Goal: Check status: Check status

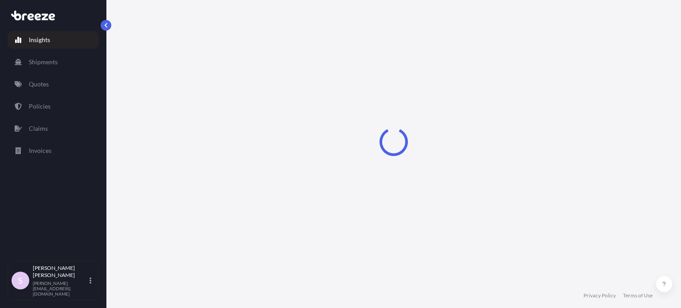
select select "2025"
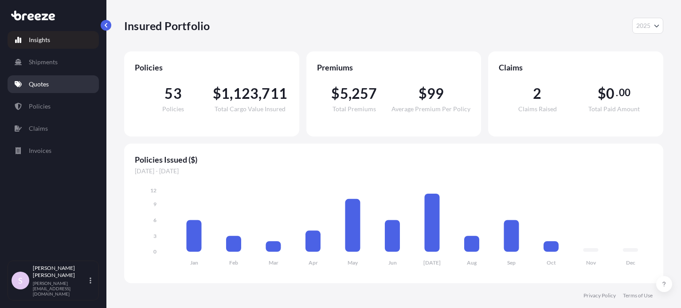
click at [51, 81] on link "Quotes" at bounding box center [53, 84] width 91 height 18
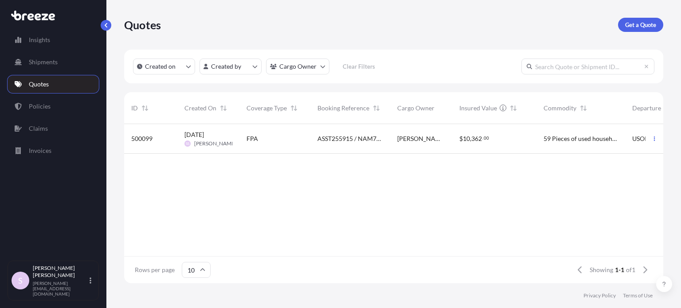
scroll to position [7, 7]
click at [607, 62] on input "text" at bounding box center [587, 67] width 133 height 16
paste input "500099"
type input "500099"
click at [341, 138] on span "ASST255915 / NAM7969681" at bounding box center [350, 138] width 66 height 9
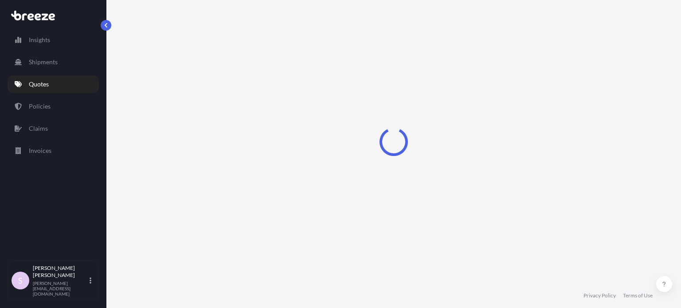
select select "Road"
select select "Sea"
select select "Rail"
select select "2"
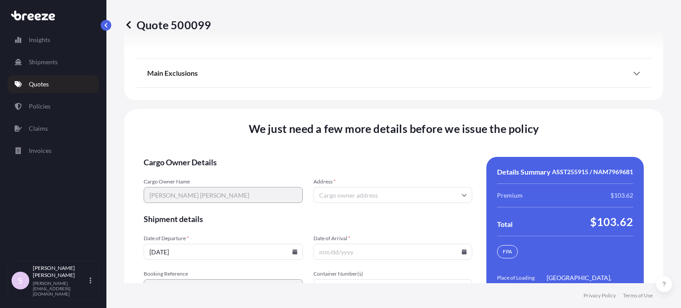
scroll to position [1437, 0]
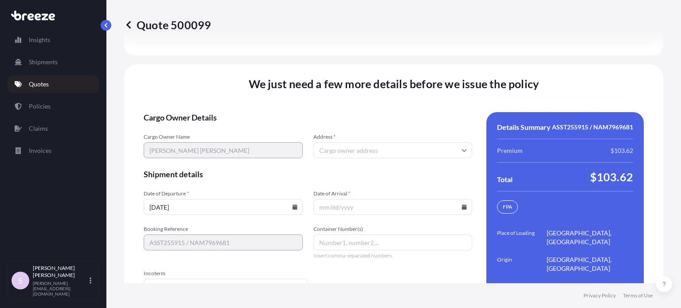
click at [341, 142] on input "Address *" at bounding box center [392, 150] width 159 height 16
paste input "[STREET_ADDRESS][US_STATE]"
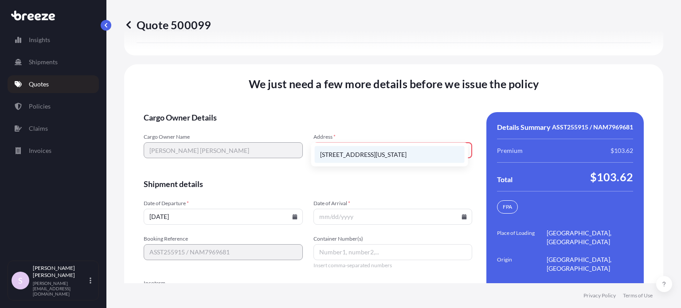
click at [358, 154] on li "[STREET_ADDRESS][US_STATE]" at bounding box center [390, 154] width 150 height 17
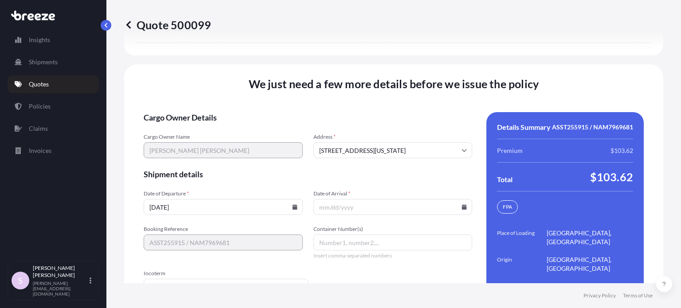
type input "[STREET_ADDRESS]"
click at [228, 192] on form "Cargo Owner Details Cargo Owner Name [PERSON_NAME] [PERSON_NAME] Address * [STR…" at bounding box center [308, 242] width 329 height 260
click at [229, 199] on input "[DATE]" at bounding box center [223, 207] width 159 height 16
click at [292, 204] on icon at bounding box center [294, 206] width 5 height 5
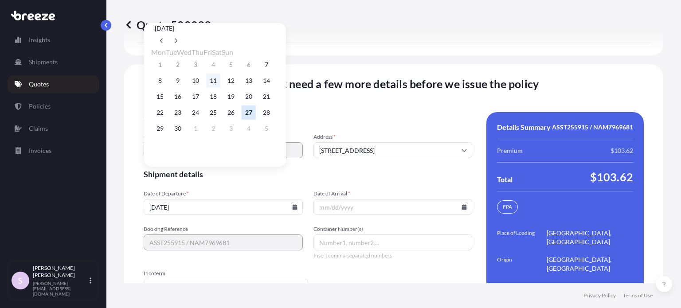
click at [220, 83] on button "11" at bounding box center [213, 81] width 14 height 14
type input "[DATE]"
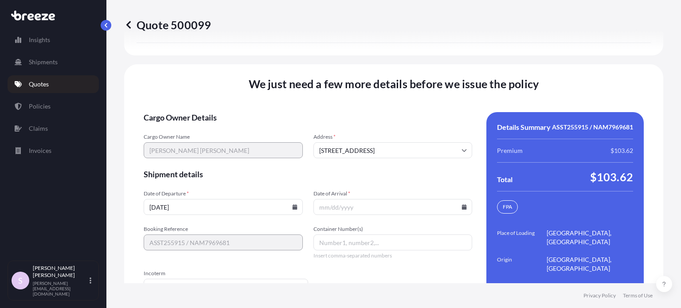
click at [330, 199] on input "Date of Arrival *" at bounding box center [392, 207] width 159 height 16
click at [462, 204] on icon at bounding box center [464, 206] width 5 height 5
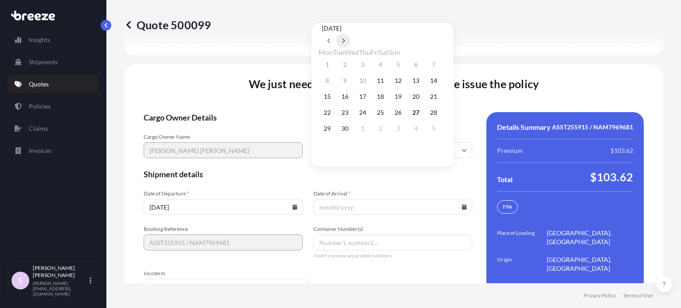
click at [345, 38] on icon at bounding box center [344, 40] width 4 height 5
click at [336, 34] on button at bounding box center [329, 41] width 14 height 14
click at [345, 39] on icon at bounding box center [343, 41] width 3 height 5
click at [423, 65] on button "1" at bounding box center [416, 65] width 14 height 14
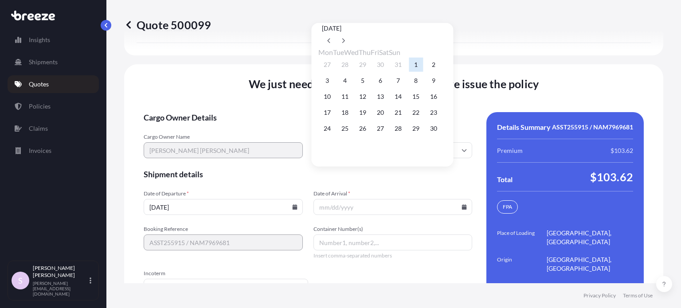
type input "[DATE]"
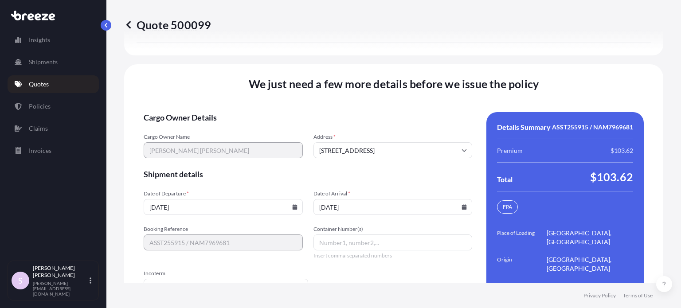
click at [379, 169] on span "Shipment details" at bounding box center [308, 174] width 329 height 11
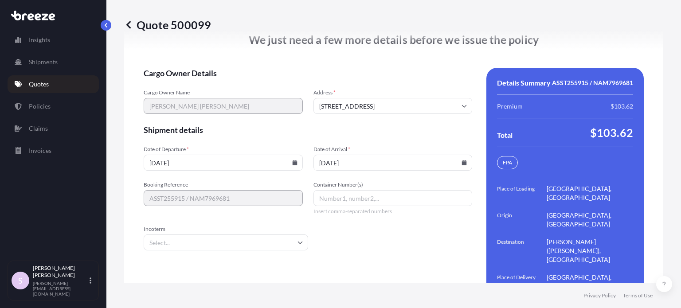
scroll to position [1482, 0]
click at [350, 189] on input "Container Number(s)" at bounding box center [392, 197] width 159 height 16
paste input "TGHU1297652"
type input "TGHU1297652"
click at [374, 202] on form "Cargo Owner Details Cargo Owner Name [PERSON_NAME] [PERSON_NAME] Address * [STR…" at bounding box center [308, 197] width 329 height 260
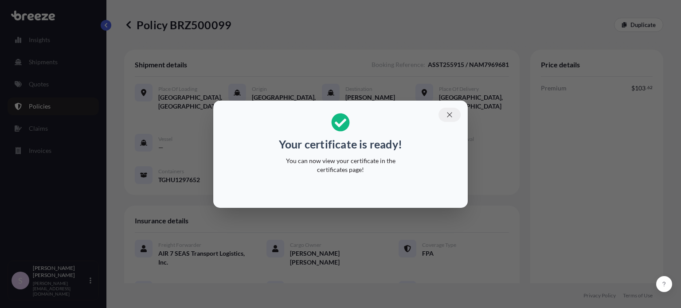
click at [448, 115] on icon "button" at bounding box center [450, 115] width 8 height 8
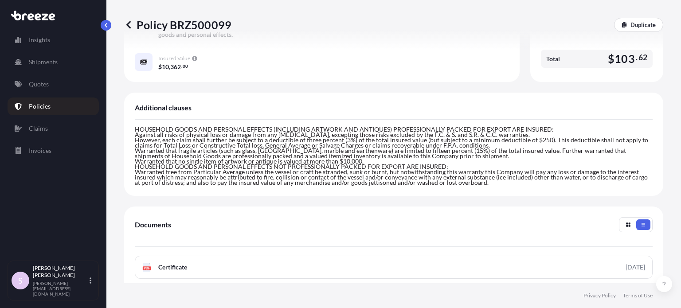
scroll to position [388, 0]
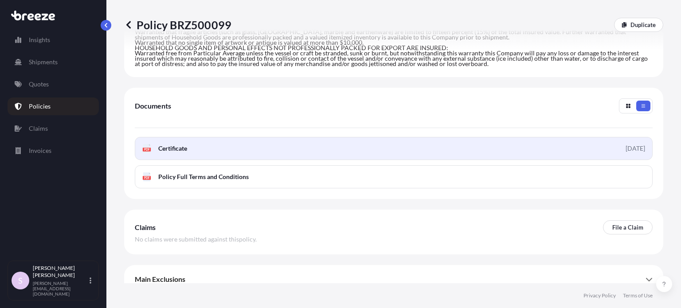
click at [175, 144] on span "Certificate" at bounding box center [172, 148] width 29 height 9
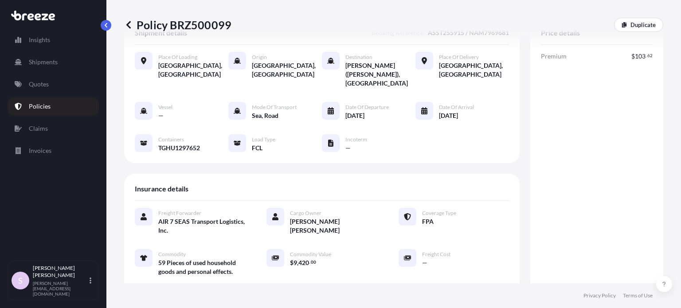
scroll to position [0, 0]
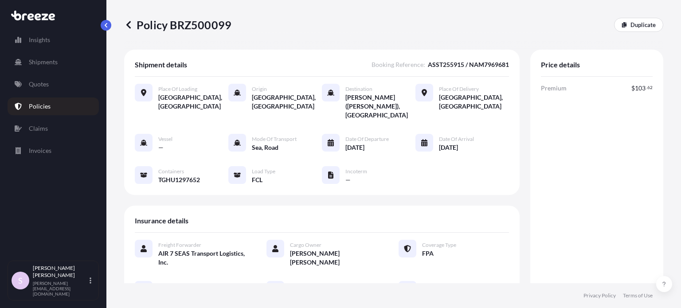
click at [208, 28] on p "Policy BRZ500099" at bounding box center [177, 25] width 107 height 14
copy p "BRZ500099"
